Goal: Task Accomplishment & Management: Manage account settings

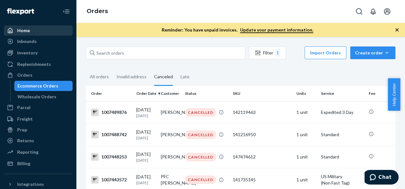
click at [29, 29] on div "Home" at bounding box center [23, 30] width 13 height 6
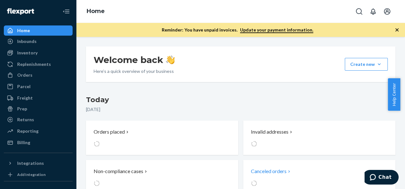
scroll to position [32, 0]
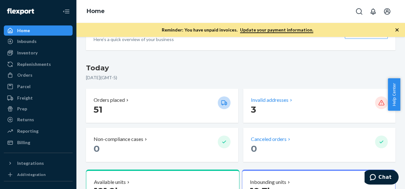
click at [251, 103] on p "Invalid addresses" at bounding box center [270, 99] width 38 height 7
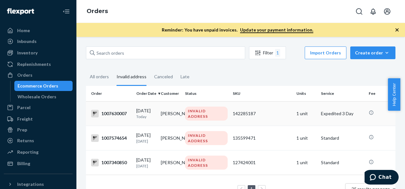
click at [156, 109] on div "[DATE] [DATE]" at bounding box center [145, 114] width 19 height 12
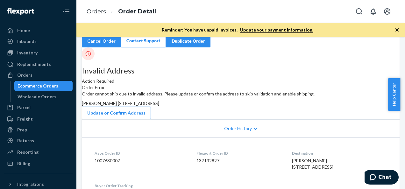
scroll to position [64, 0]
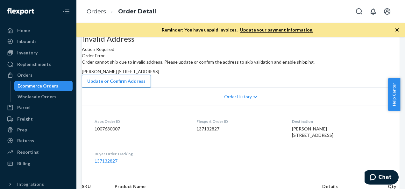
click at [151, 88] on button "Update or Confirm Address" at bounding box center [116, 81] width 69 height 13
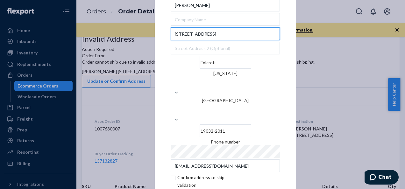
click at [215, 40] on input "[STREET_ADDRESS]" at bounding box center [225, 33] width 109 height 13
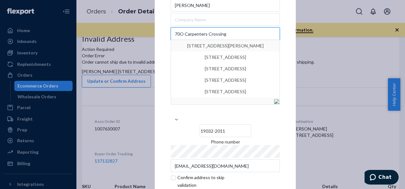
click at [255, 40] on input "70O Carpenters Crossing" at bounding box center [225, 33] width 109 height 13
type input "70O Carpenters Crossing"
click at [251, 45] on div "[PERSON_NAME] 70O Carpenters Crossing [STREET_ADDRESS][PERSON_NAME] [STREET_ADD…" at bounding box center [225, 86] width 109 height 174
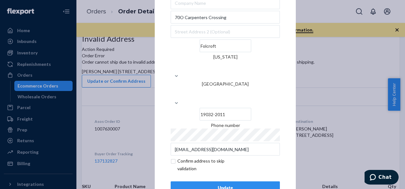
scroll to position [26, 0]
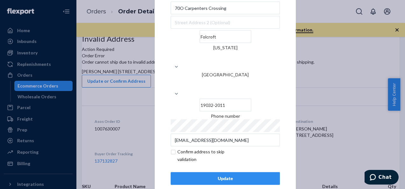
click at [196, 175] on div "Update" at bounding box center [225, 178] width 98 height 6
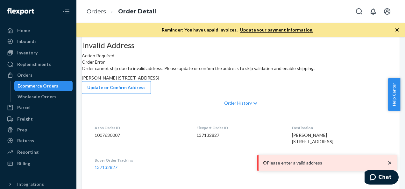
scroll to position [64, 0]
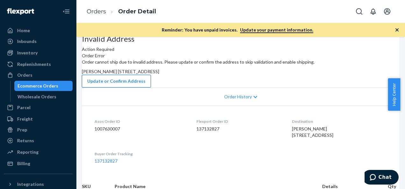
click at [151, 88] on button "Update or Confirm Address" at bounding box center [116, 81] width 69 height 13
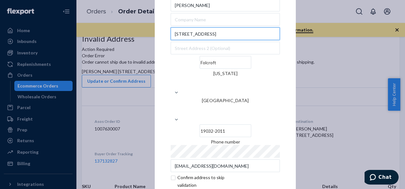
drag, startPoint x: 172, startPoint y: 51, endPoint x: 230, endPoint y: 55, distance: 57.4
click at [230, 40] on input "[STREET_ADDRESS]" at bounding box center [225, 33] width 109 height 13
click at [251, 125] on input "19032-2011" at bounding box center [226, 131] width 52 height 13
type input "19032"
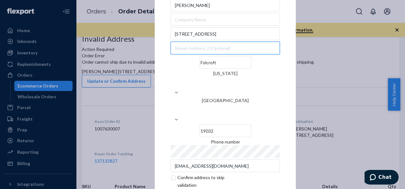
click at [204, 54] on input "text" at bounding box center [225, 48] width 109 height 13
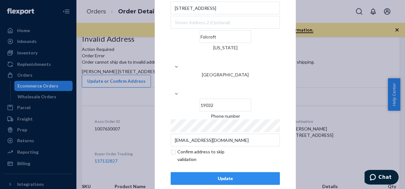
click at [201, 175] on div "Update" at bounding box center [225, 178] width 98 height 6
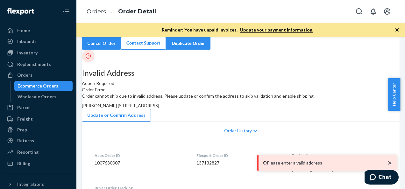
scroll to position [64, 0]
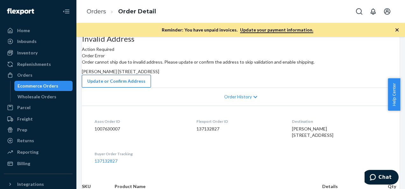
click at [151, 88] on button "Update or Confirm Address" at bounding box center [116, 81] width 69 height 13
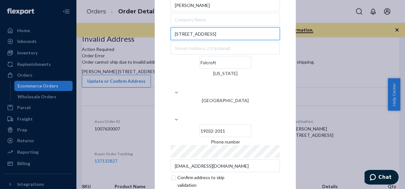
click at [225, 40] on input "[STREET_ADDRESS]" at bounding box center [225, 33] width 109 height 13
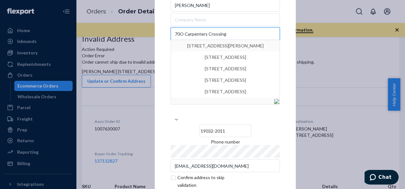
click at [255, 40] on input "70O Carpenters Crossing" at bounding box center [225, 33] width 109 height 13
click at [273, 40] on input "70O Carpenters Crossing" at bounding box center [225, 33] width 109 height 13
type input "70O Carpenters Crossing"
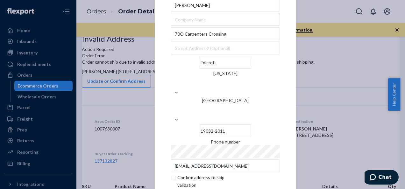
click at [283, 46] on div "× Update Address [PERSON_NAME] [STREET_ADDRESS][US_STATE] [PHONE_NUMBER] Phone …" at bounding box center [225, 94] width 141 height 264
click at [251, 125] on input "19032-2011" at bounding box center [226, 131] width 52 height 13
type input "19032"
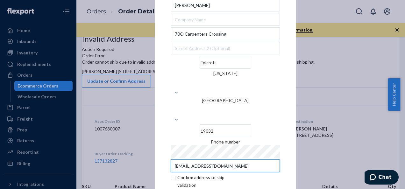
click at [245, 160] on input "[EMAIL_ADDRESS][DOMAIN_NAME]" at bounding box center [225, 166] width 109 height 13
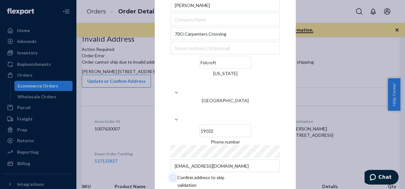
click at [171, 174] on input "checkbox" at bounding box center [208, 181] width 74 height 15
checkbox input "true"
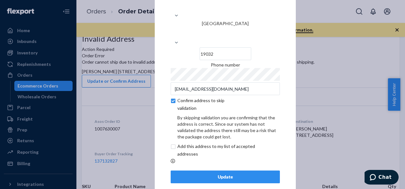
scroll to position [53, 0]
click at [207, 174] on div "Update" at bounding box center [225, 177] width 98 height 6
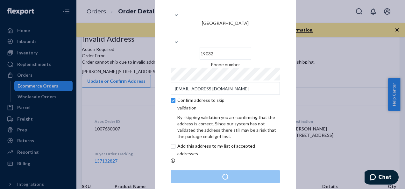
scroll to position [0, 0]
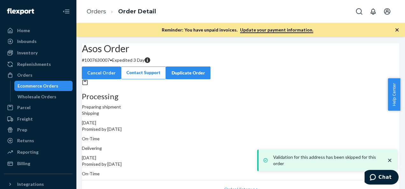
click at [390, 160] on icon "close toast" at bounding box center [390, 160] width 6 height 6
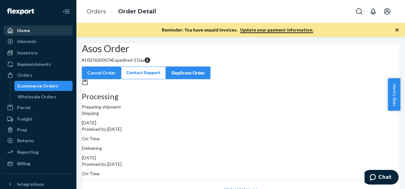
click at [34, 30] on div "Home" at bounding box center [38, 30] width 68 height 9
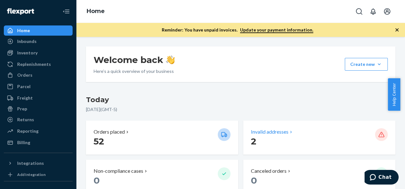
click at [278, 137] on p "2" at bounding box center [310, 141] width 119 height 11
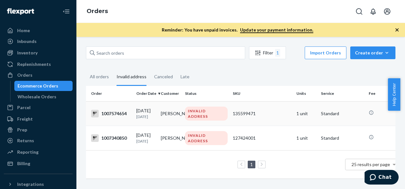
click at [196, 108] on div "INVALID ADDRESS" at bounding box center [206, 114] width 43 height 14
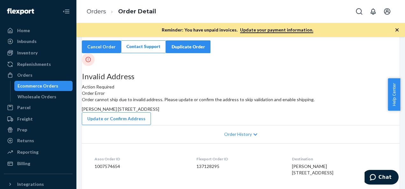
scroll to position [32, 0]
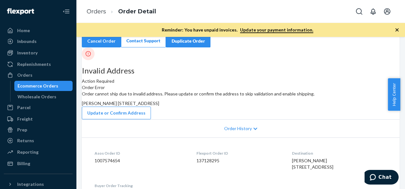
drag, startPoint x: 233, startPoint y: 122, endPoint x: 303, endPoint y: 131, distance: 70.0
click at [303, 107] on div "[PERSON_NAME] [STREET_ADDRESS]" at bounding box center [241, 103] width 318 height 6
copy span "9738 [STREET_ADDRESS]"
click at [151, 119] on button "Update or Confirm Address" at bounding box center [116, 113] width 69 height 13
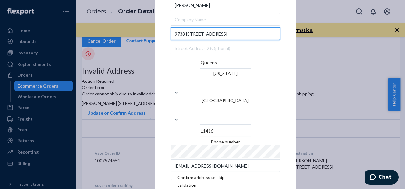
click at [191, 40] on input "9738 [STREET_ADDRESS]" at bounding box center [225, 33] width 109 height 13
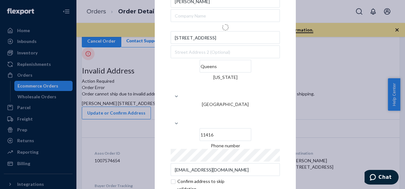
type input "[STREET_ADDRESS]"
type input "Queens - [US_STATE]"
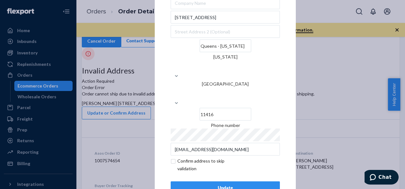
scroll to position [26, 0]
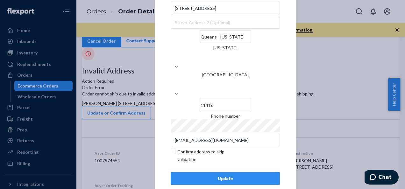
click at [173, 148] on input "checkbox" at bounding box center [208, 155] width 74 height 15
checkbox input "true"
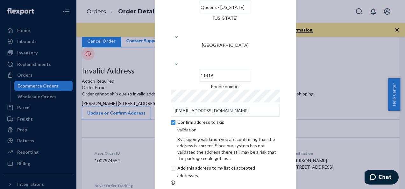
scroll to position [53, 0]
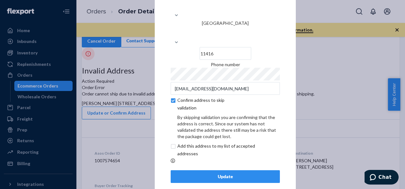
click at [213, 174] on div "Update" at bounding box center [225, 177] width 98 height 6
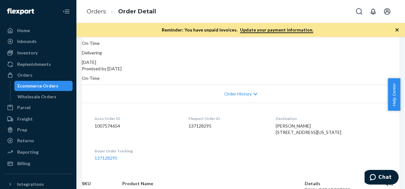
scroll to position [0, 0]
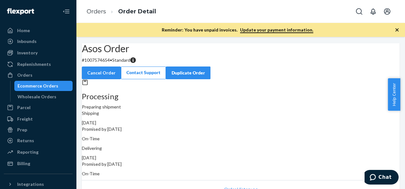
click at [397, 28] on icon "button" at bounding box center [397, 30] width 6 height 6
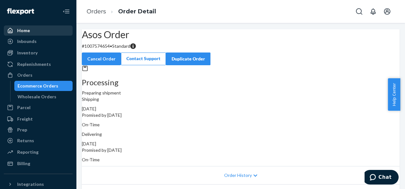
click at [21, 31] on div "Home" at bounding box center [23, 30] width 13 height 6
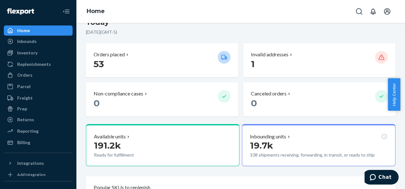
scroll to position [64, 0]
click at [259, 53] on p "Invalid addresses" at bounding box center [270, 54] width 38 height 7
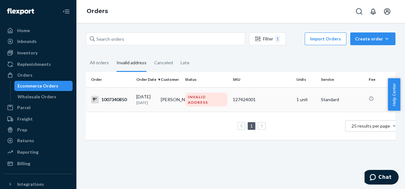
click at [171, 95] on td "[PERSON_NAME]" at bounding box center [170, 99] width 25 height 25
